Goal: Find specific page/section: Find specific page/section

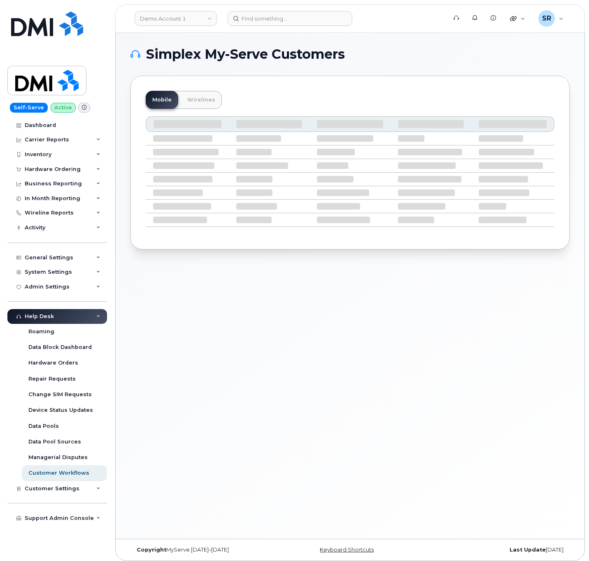
click at [305, 28] on header "Demo Account 1 Support Alerts Knowledge Base Quicklinks Suspend / Cancel Device…" at bounding box center [349, 18] width 469 height 29
click at [305, 26] on header "Demo Account 1 Support Alerts Knowledge Base Quicklinks Suspend / Cancel Device…" at bounding box center [349, 18] width 469 height 29
click at [305, 19] on input at bounding box center [289, 18] width 125 height 15
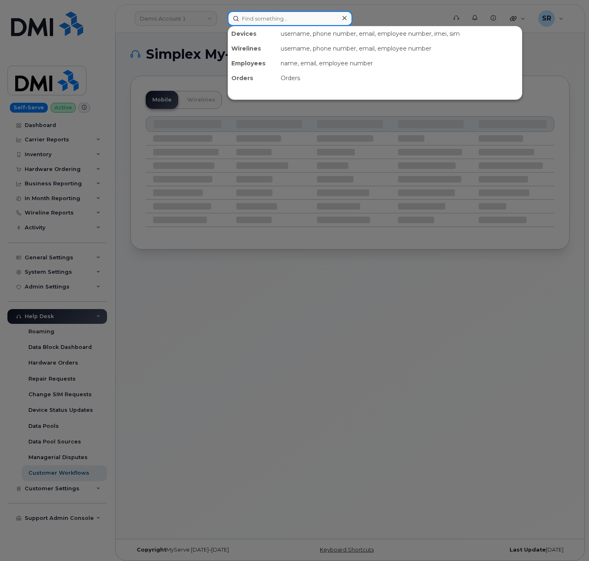
paste input "352991851024160"
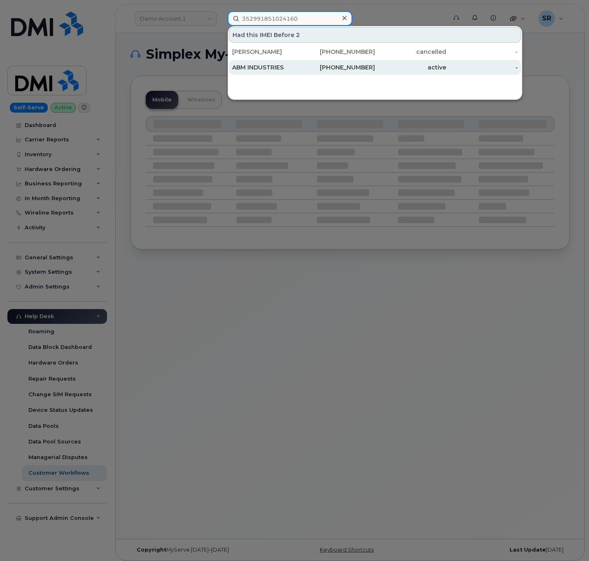
type input "352991851024160"
click at [279, 72] on div "ABM INDUSTRIES" at bounding box center [267, 67] width 71 height 15
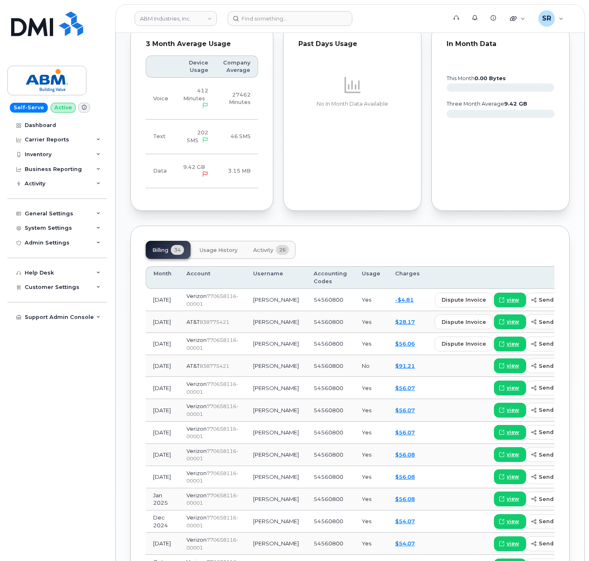
scroll to position [524, 0]
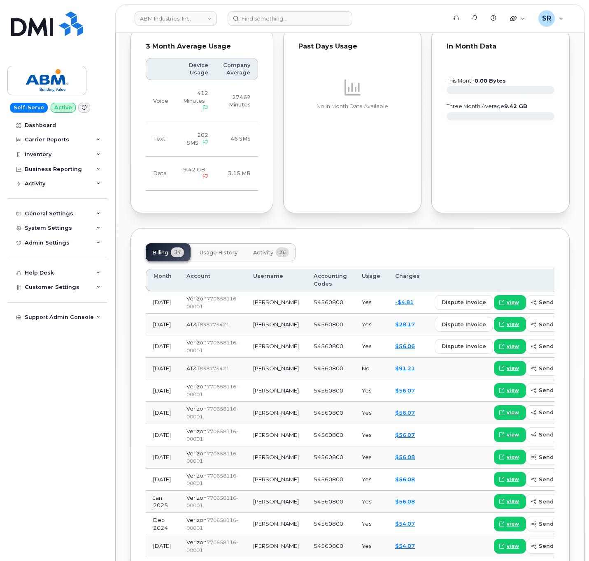
click at [275, 251] on button "Activity 26" at bounding box center [270, 253] width 49 height 18
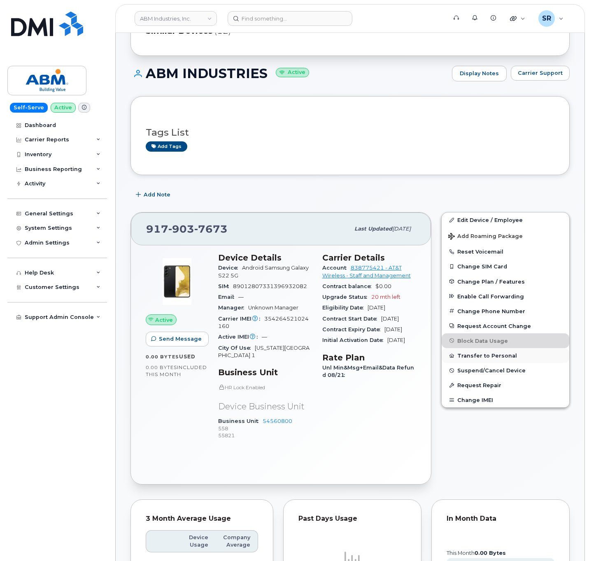
scroll to position [0, 0]
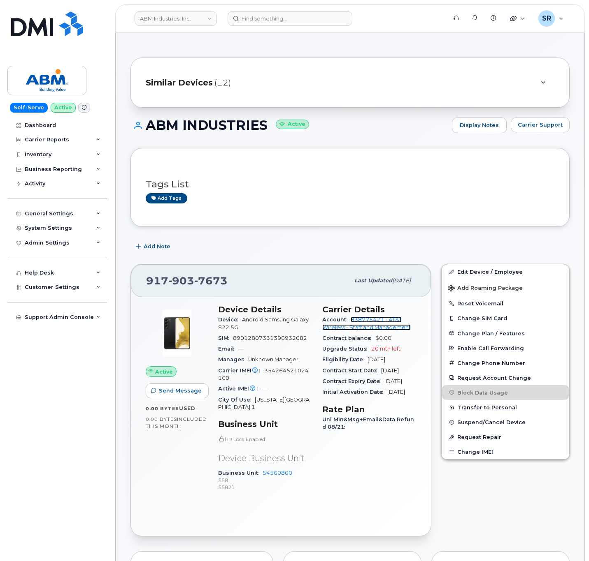
click at [376, 320] on link "838775421 - AT&T Wireless - Staff and Management" at bounding box center [366, 324] width 88 height 14
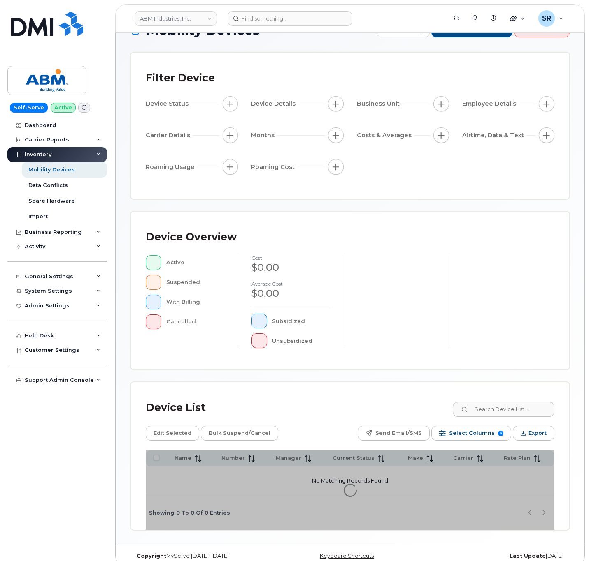
scroll to position [37, 0]
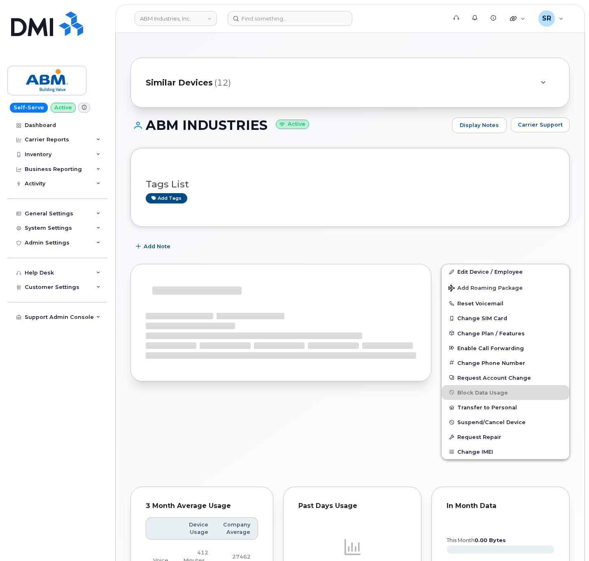
click at [543, 79] on div at bounding box center [543, 83] width 10 height 10
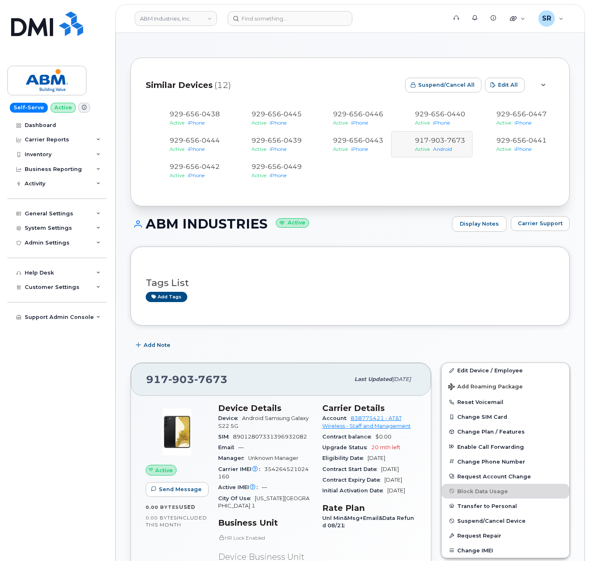
click at [546, 73] on div at bounding box center [542, 85] width 23 height 25
